Goal: Book appointment/travel/reservation

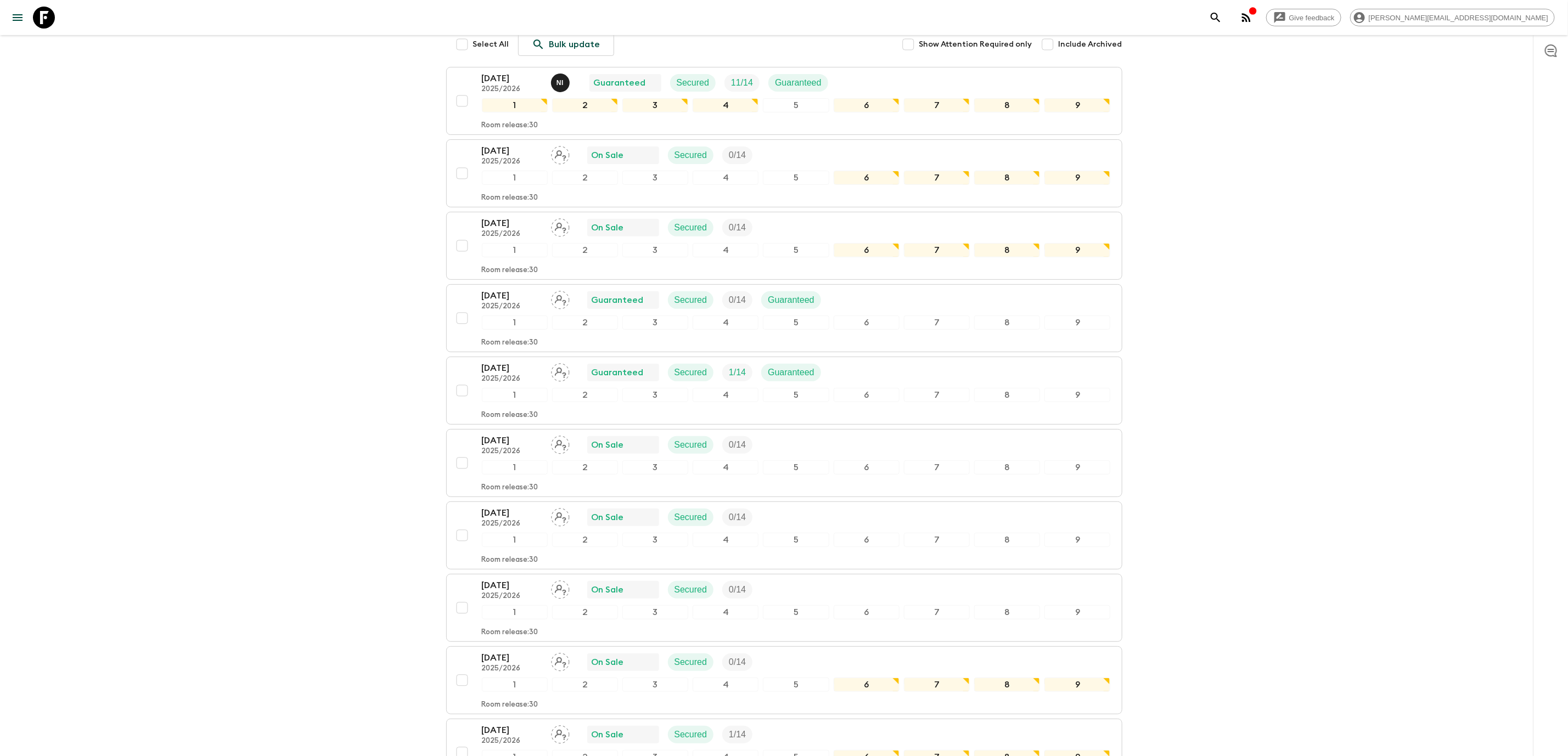
scroll to position [119, 0]
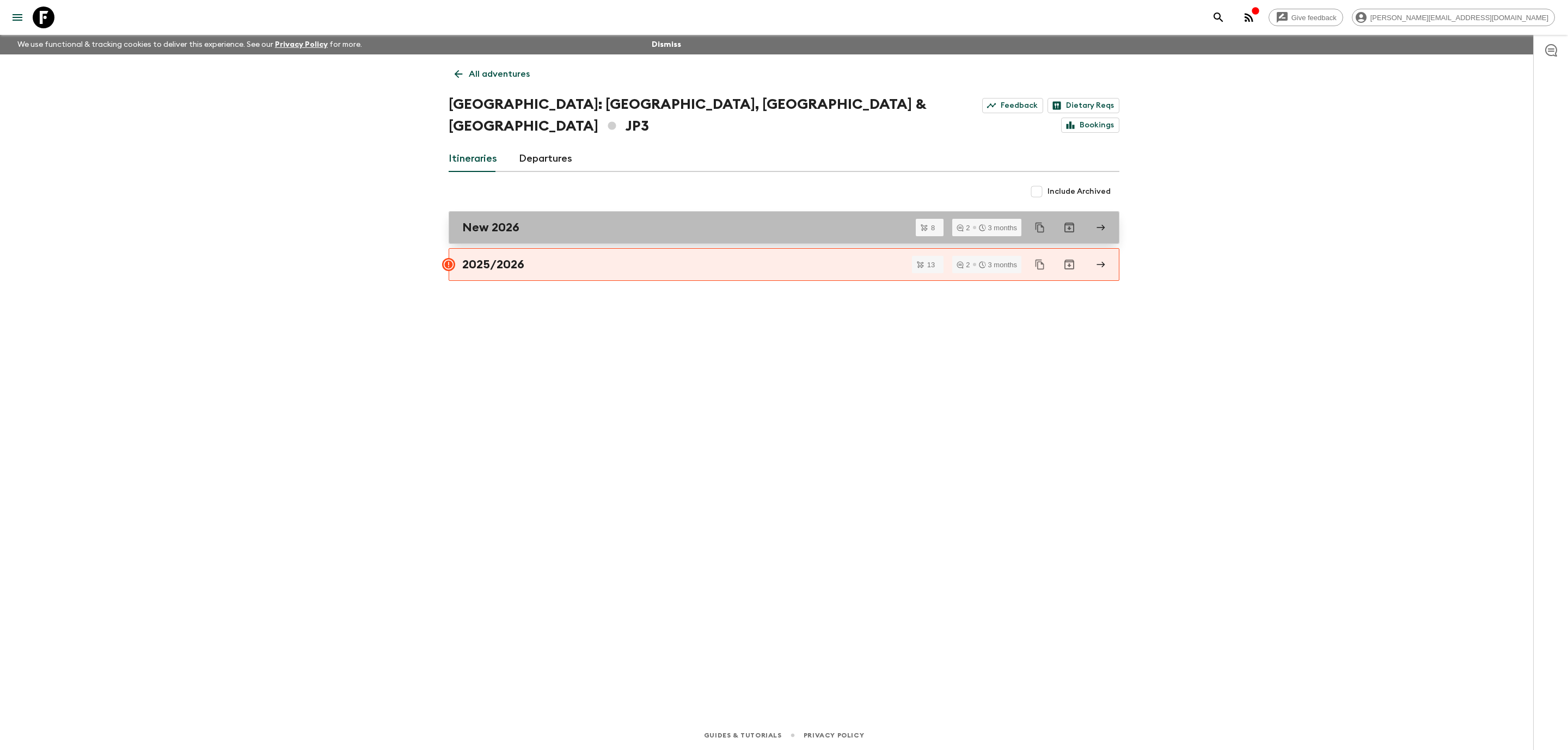
click at [583, 220] on div "New 2026" at bounding box center [774, 227] width 623 height 14
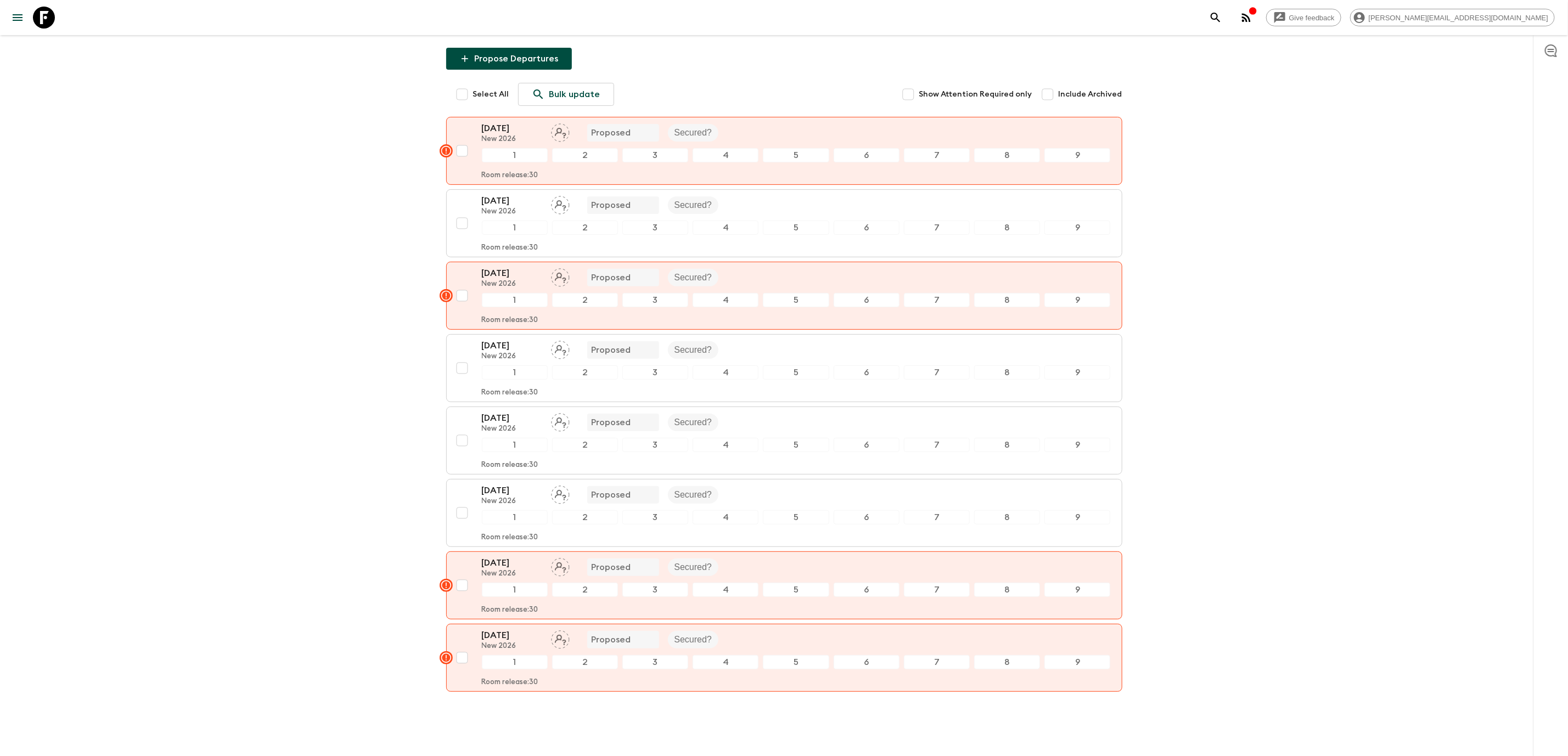
scroll to position [152, 0]
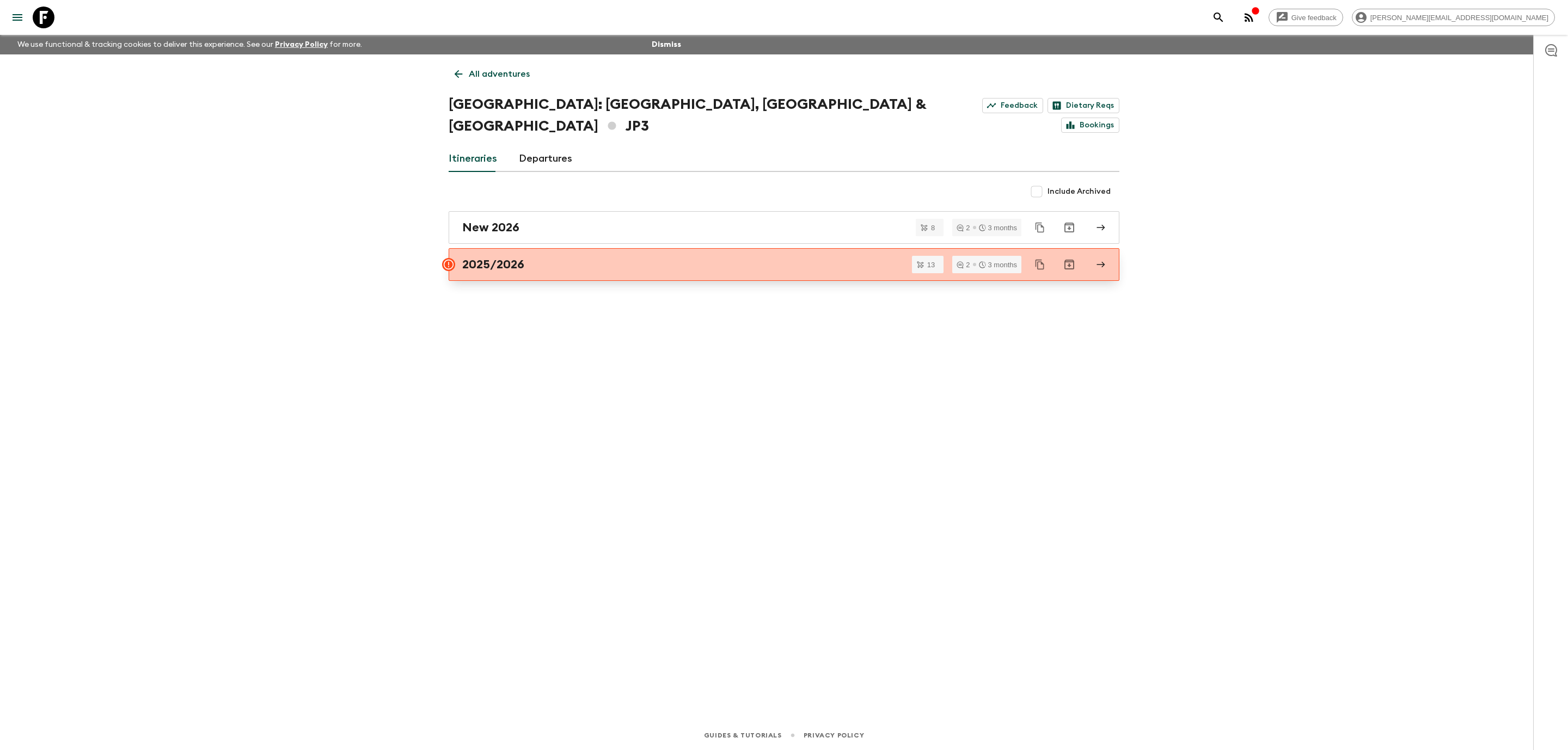
click at [674, 258] on div "2025/2026" at bounding box center [774, 265] width 623 height 14
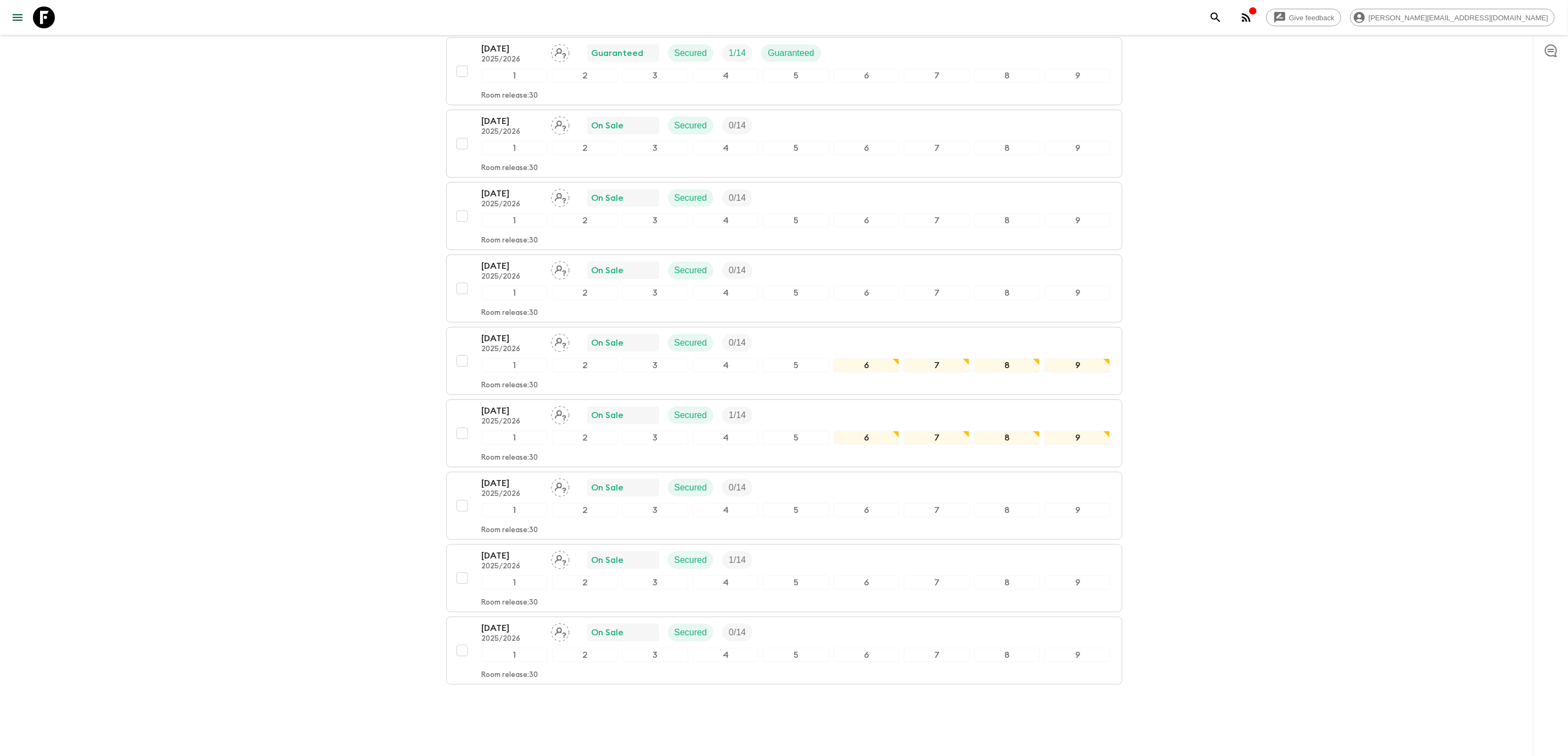
scroll to position [529, 0]
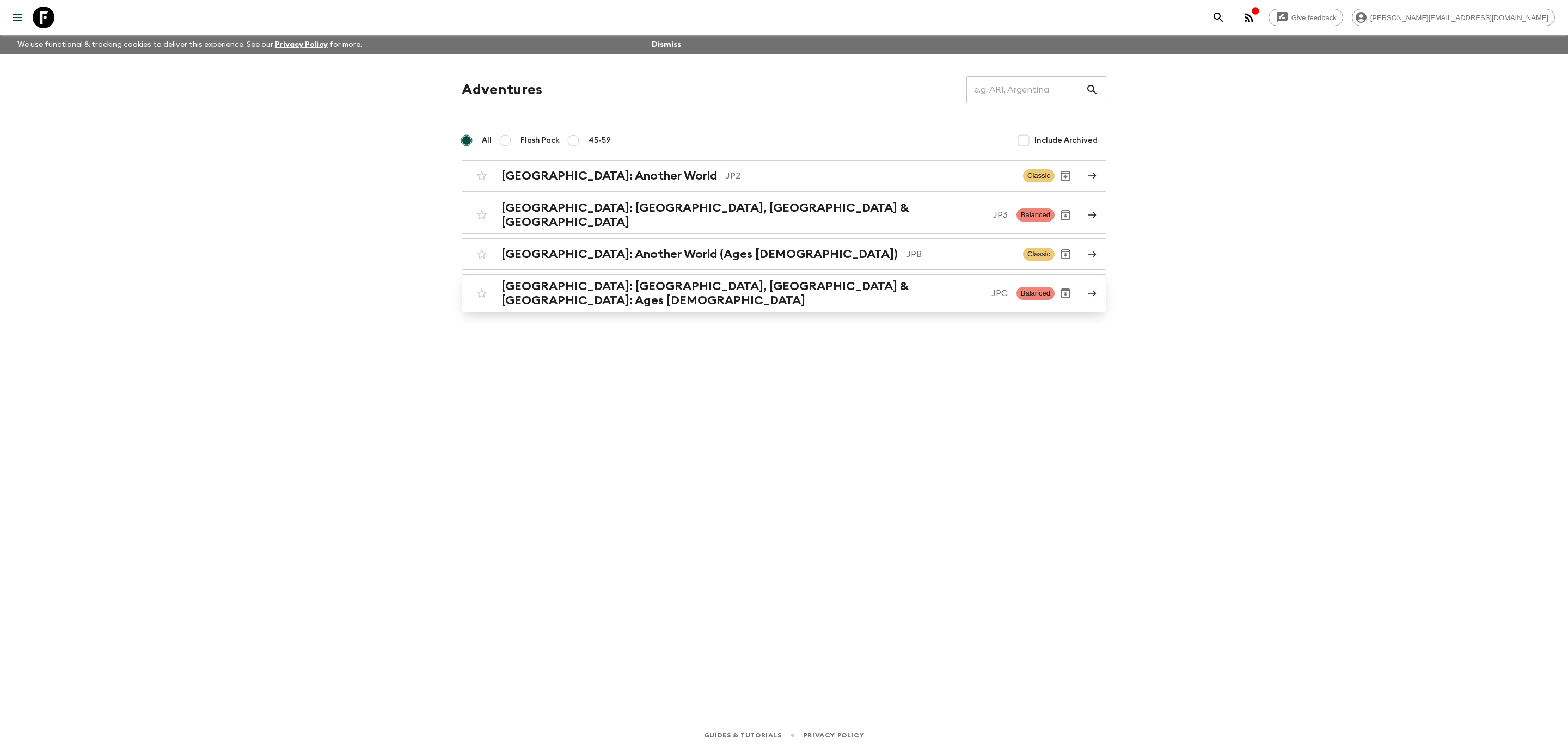
click at [991, 287] on p "JPC" at bounding box center [999, 293] width 17 height 13
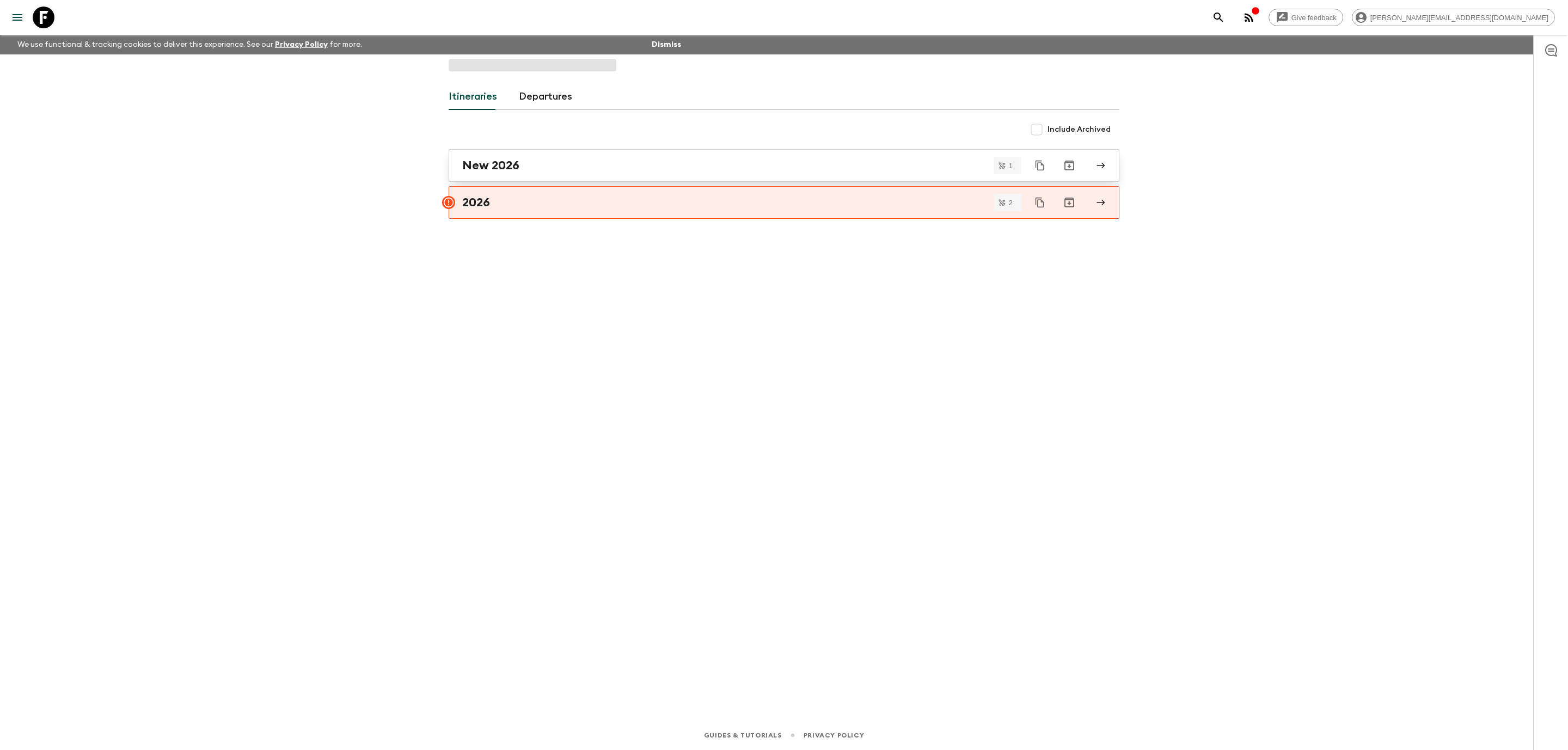
click at [794, 172] on div "New 2026" at bounding box center [774, 165] width 623 height 14
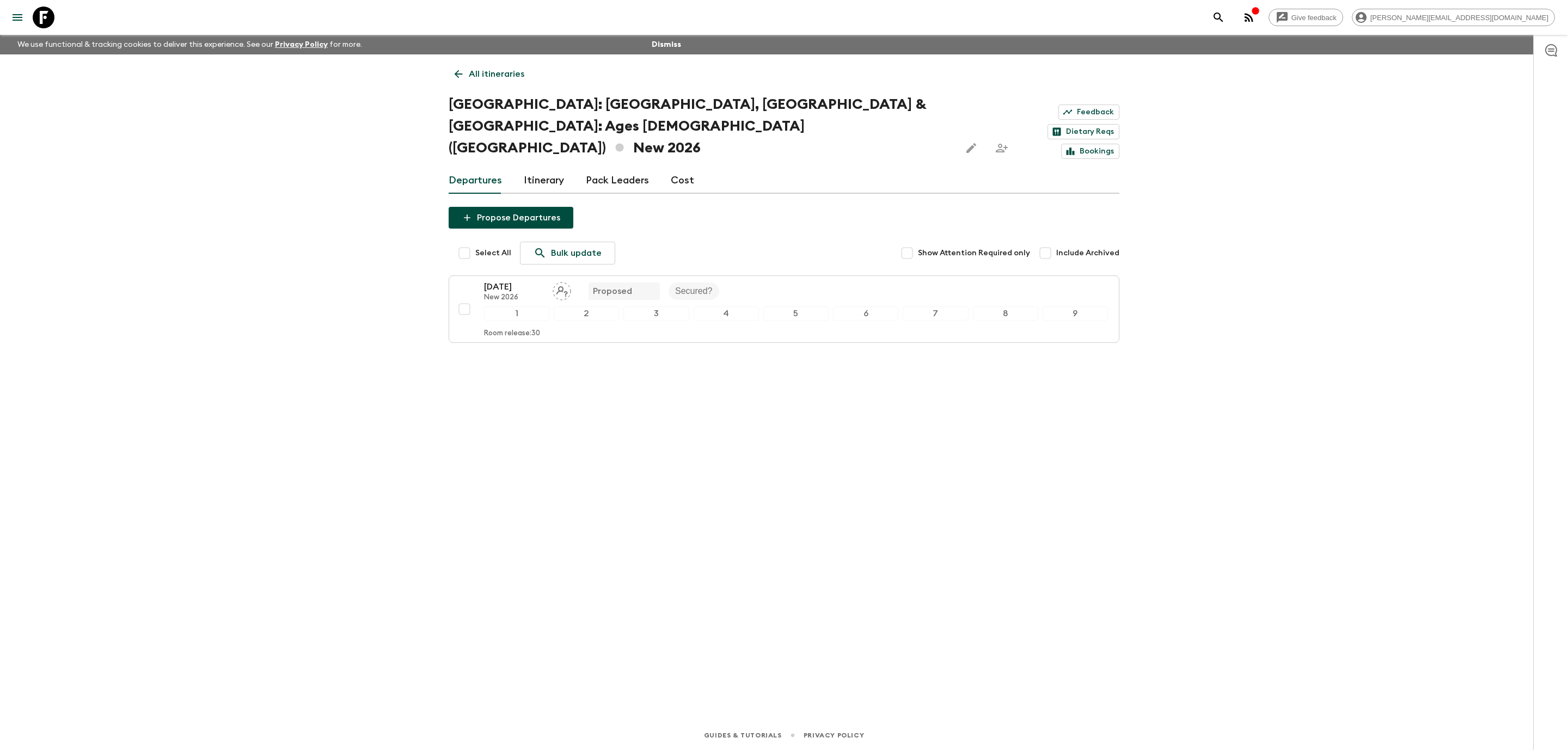
click at [470, 84] on link "All itineraries" at bounding box center [489, 74] width 82 height 22
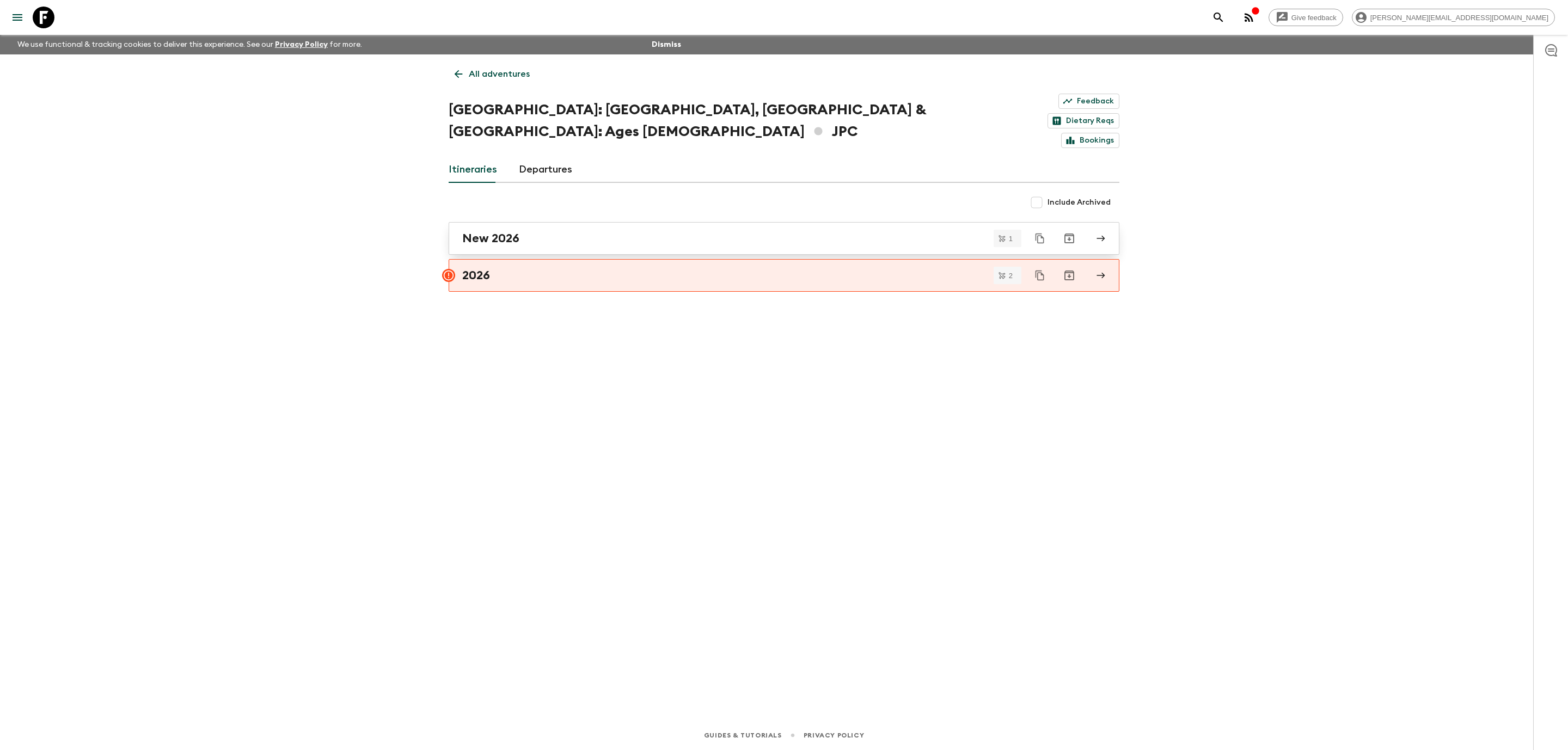
click at [577, 222] on link "New 2026" at bounding box center [784, 238] width 671 height 33
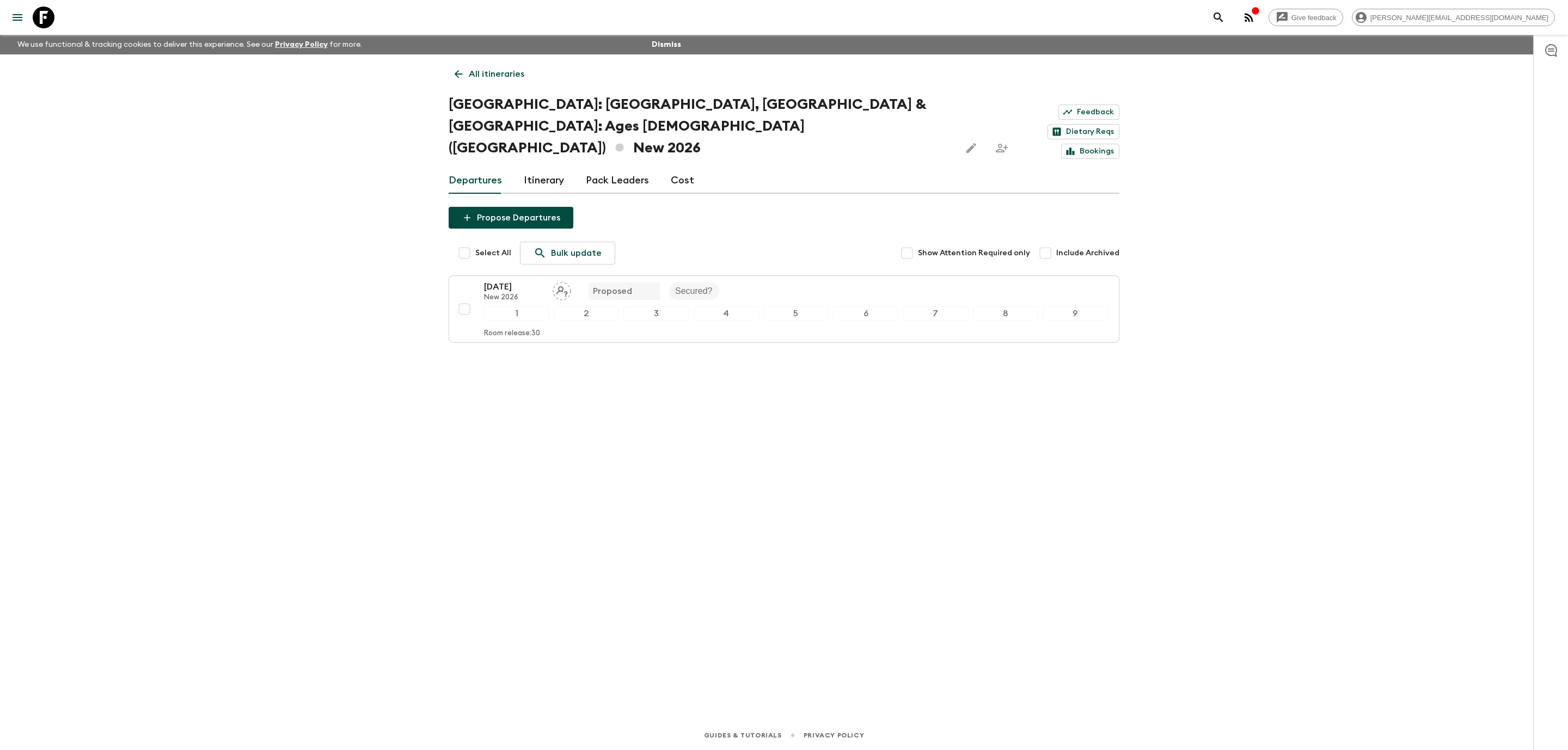
click at [461, 78] on icon at bounding box center [458, 74] width 12 height 12
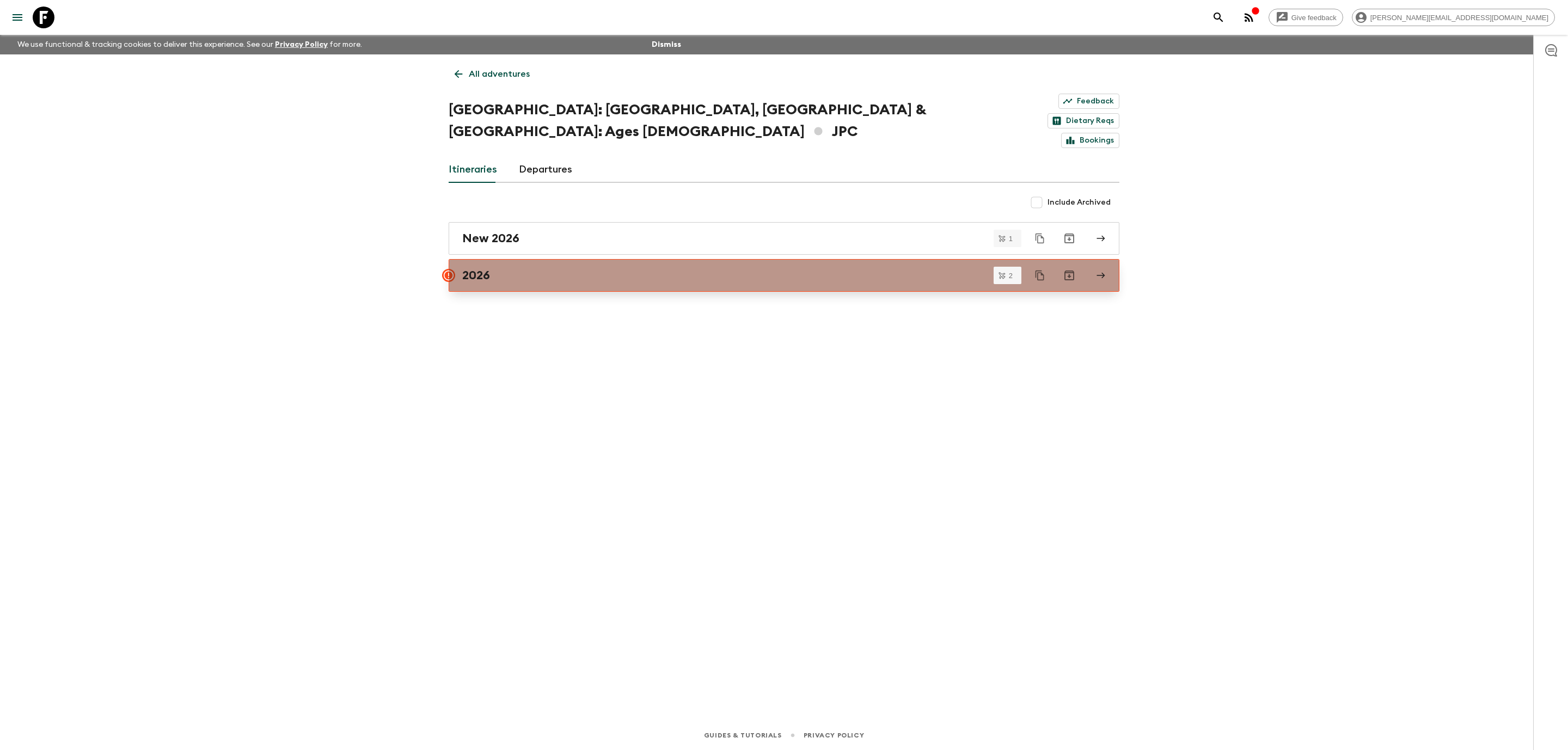
click at [513, 268] on div "2026" at bounding box center [774, 275] width 623 height 14
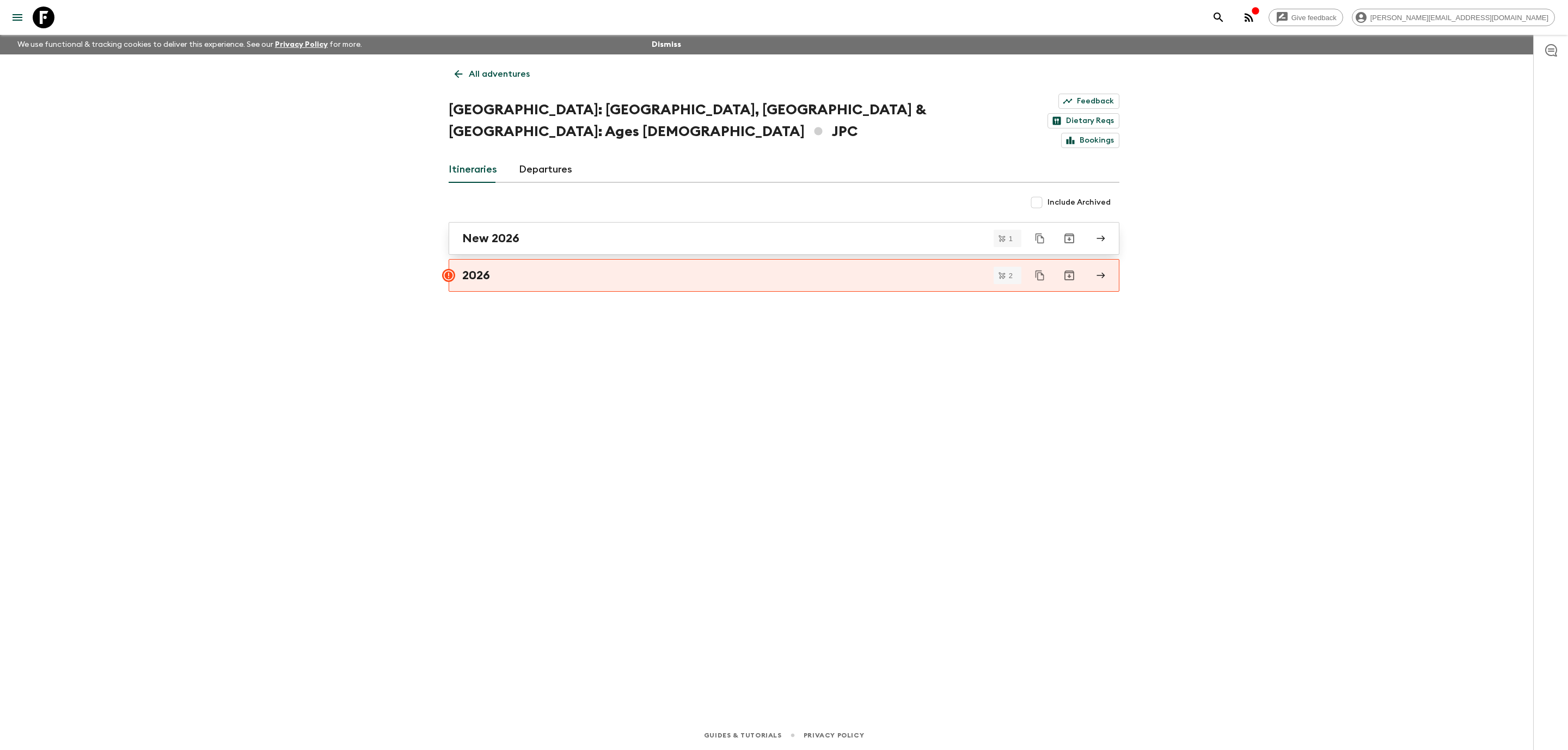
click at [660, 231] on div "New 2026" at bounding box center [774, 238] width 623 height 14
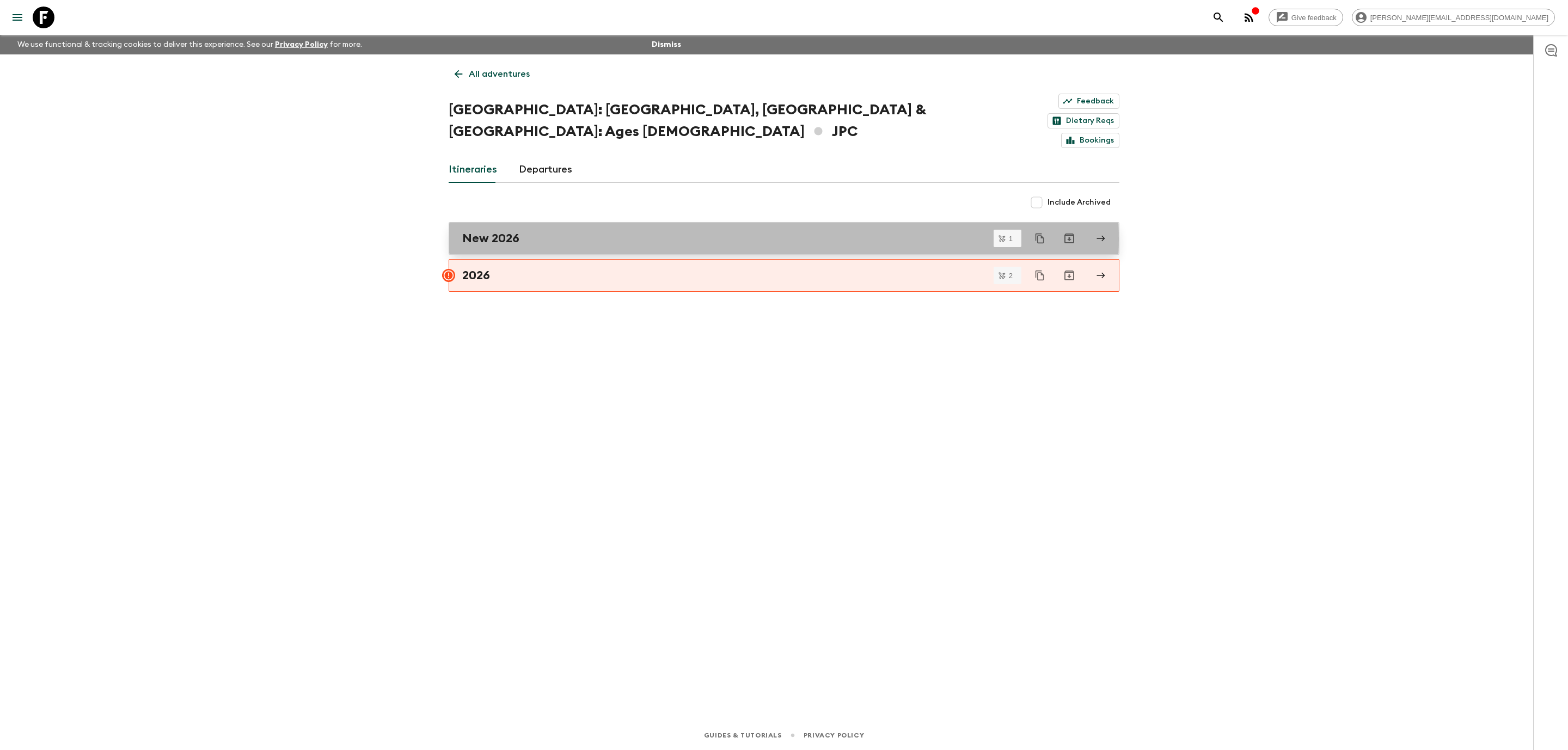
click at [585, 231] on div "New 2026" at bounding box center [774, 238] width 623 height 14
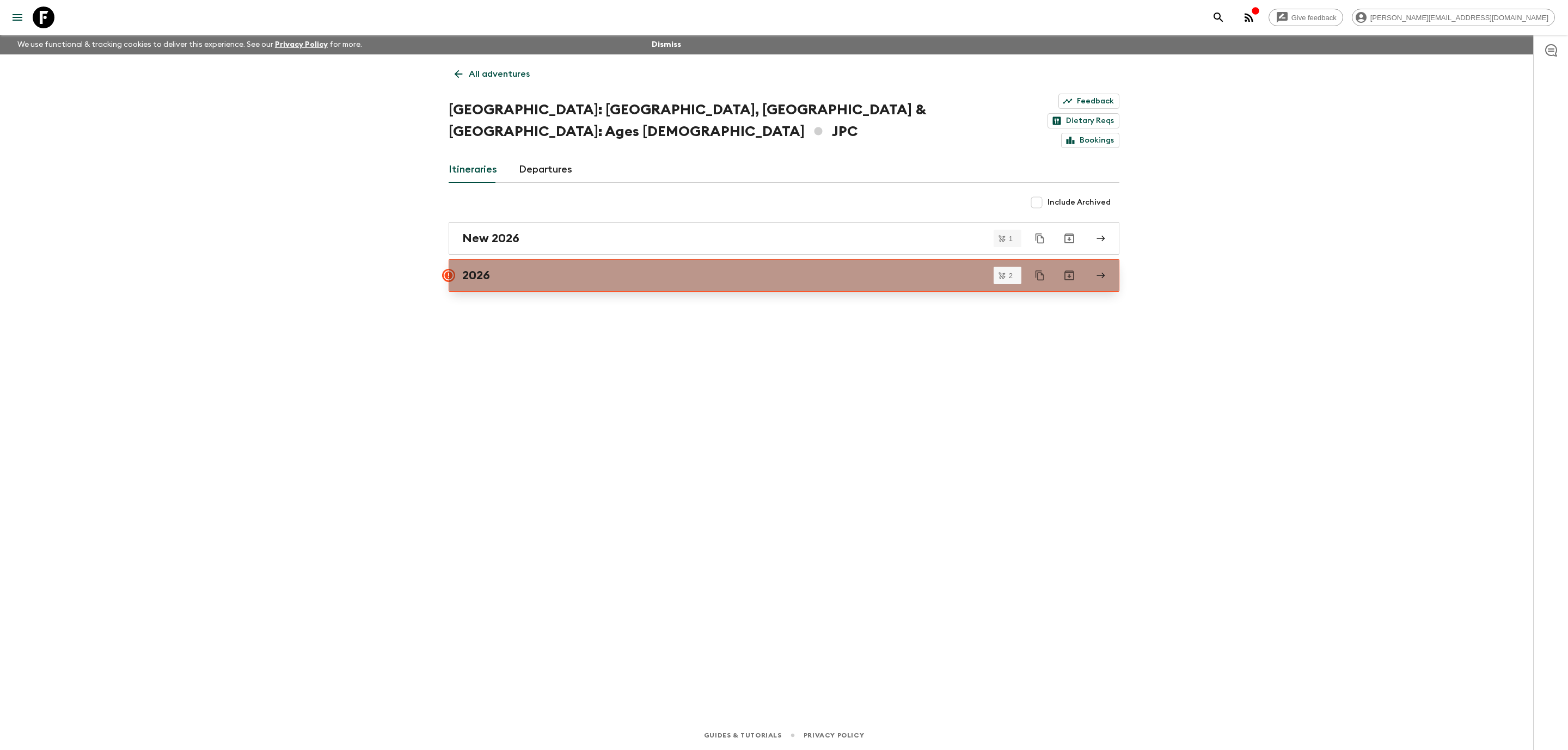
click at [646, 259] on link "2026" at bounding box center [784, 275] width 671 height 33
